Goal: Use online tool/utility

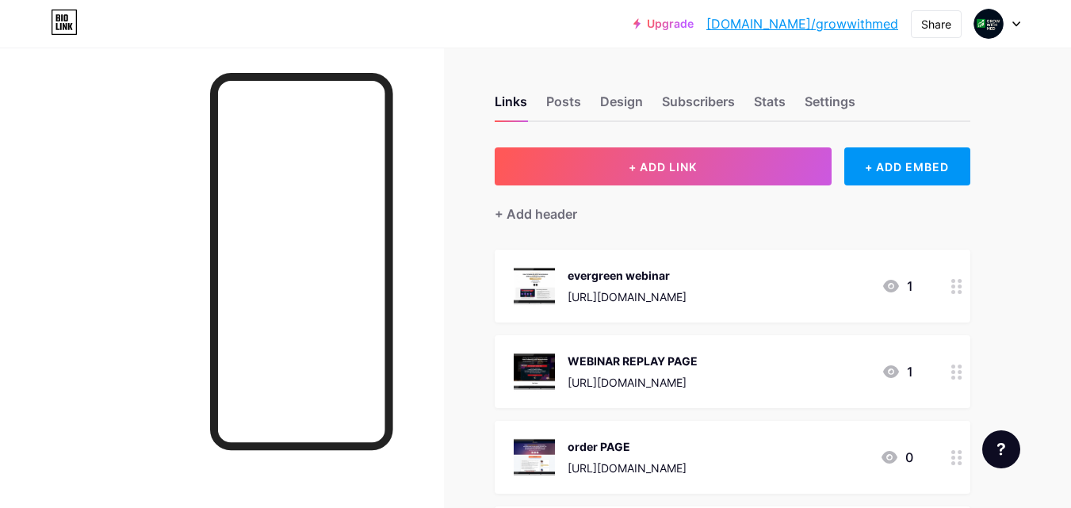
click at [597, 269] on div "evergreen webinar" at bounding box center [626, 275] width 119 height 17
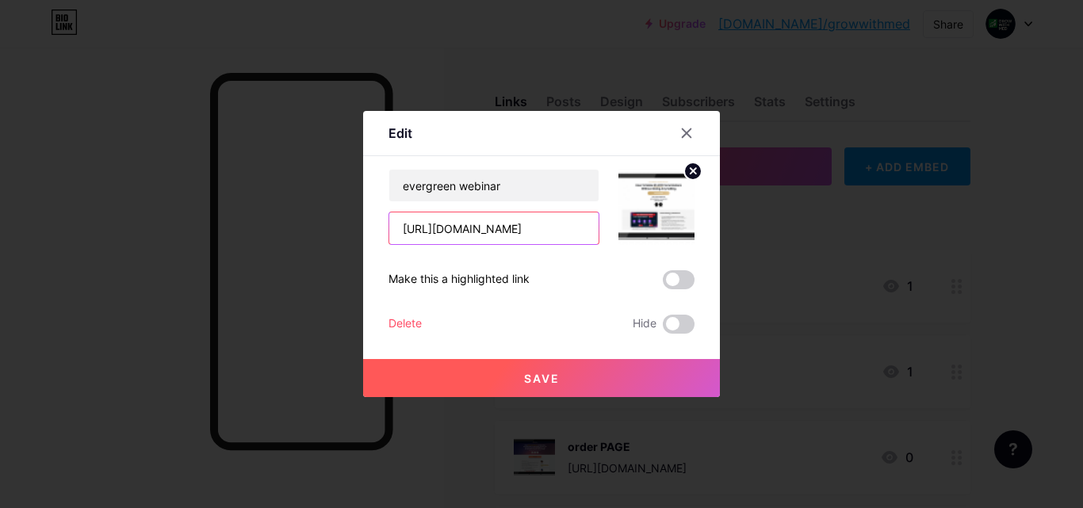
click at [523, 227] on input "[URL][DOMAIN_NAME]" at bounding box center [493, 228] width 209 height 32
click at [690, 128] on icon at bounding box center [686, 133] width 13 height 13
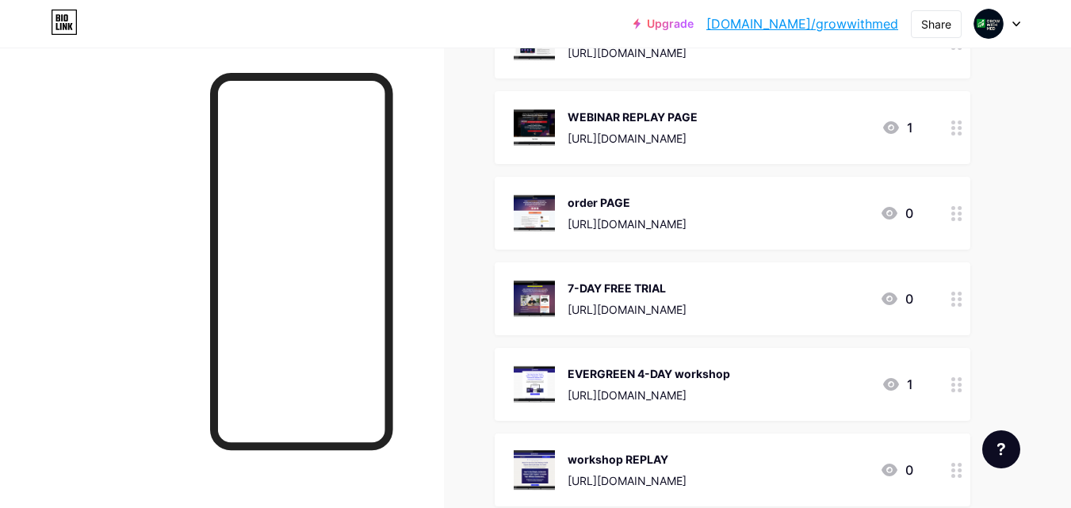
scroll to position [246, 0]
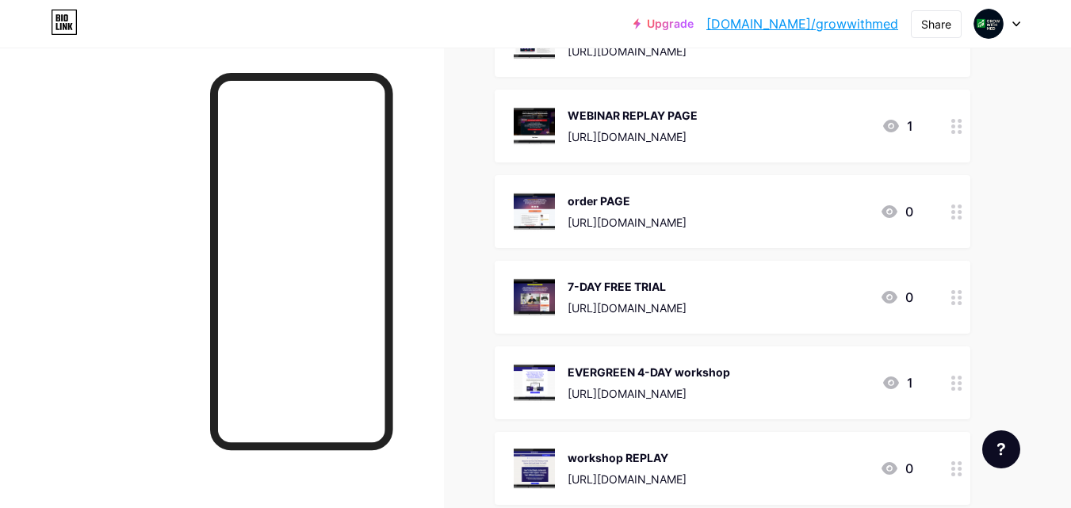
click at [579, 198] on div "order PAGE" at bounding box center [626, 201] width 119 height 17
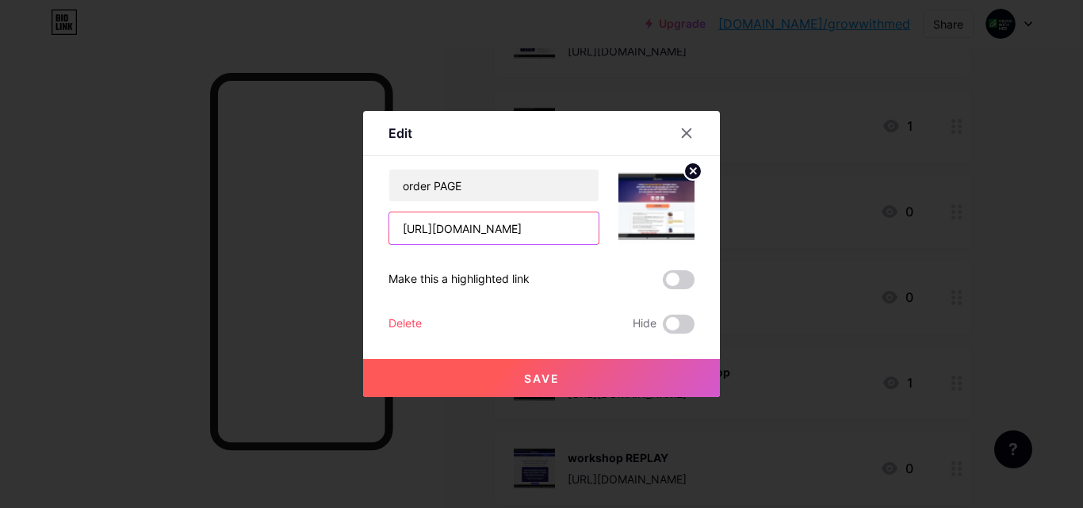
click at [485, 235] on input "[URL][DOMAIN_NAME]" at bounding box center [493, 228] width 209 height 32
click at [686, 136] on icon at bounding box center [686, 133] width 13 height 13
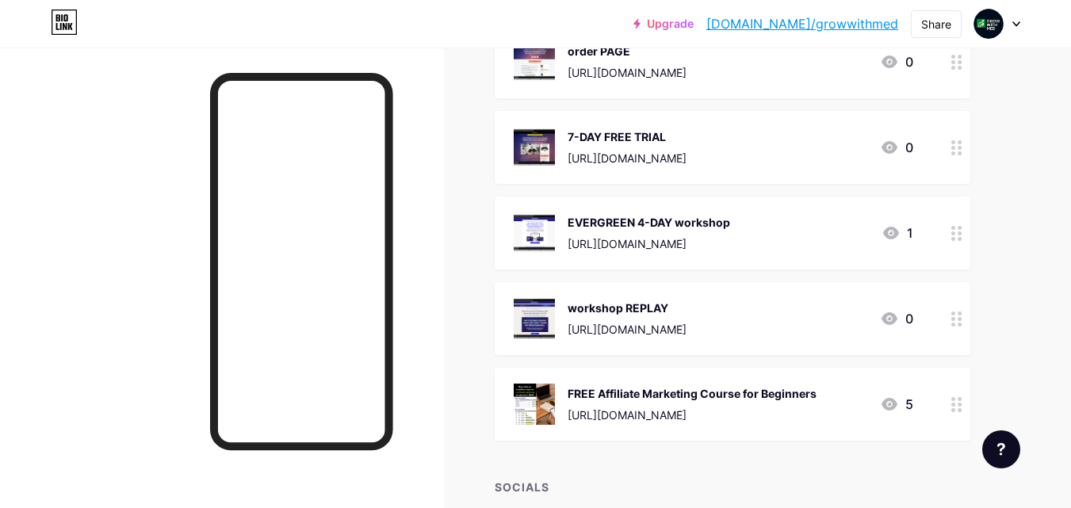
scroll to position [401, 0]
